Goal: Transaction & Acquisition: Purchase product/service

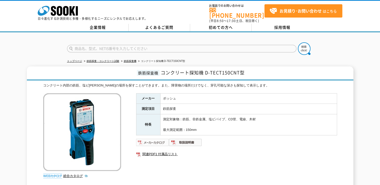
click at [155, 141] on img at bounding box center [152, 143] width 33 height 8
click at [189, 139] on img at bounding box center [185, 143] width 33 height 8
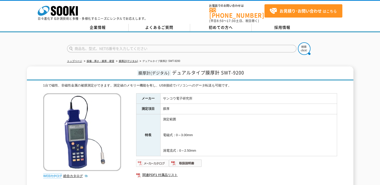
click at [159, 161] on img at bounding box center [152, 164] width 33 height 8
click at [186, 161] on img at bounding box center [185, 164] width 33 height 8
